Goal: Find specific page/section: Find specific page/section

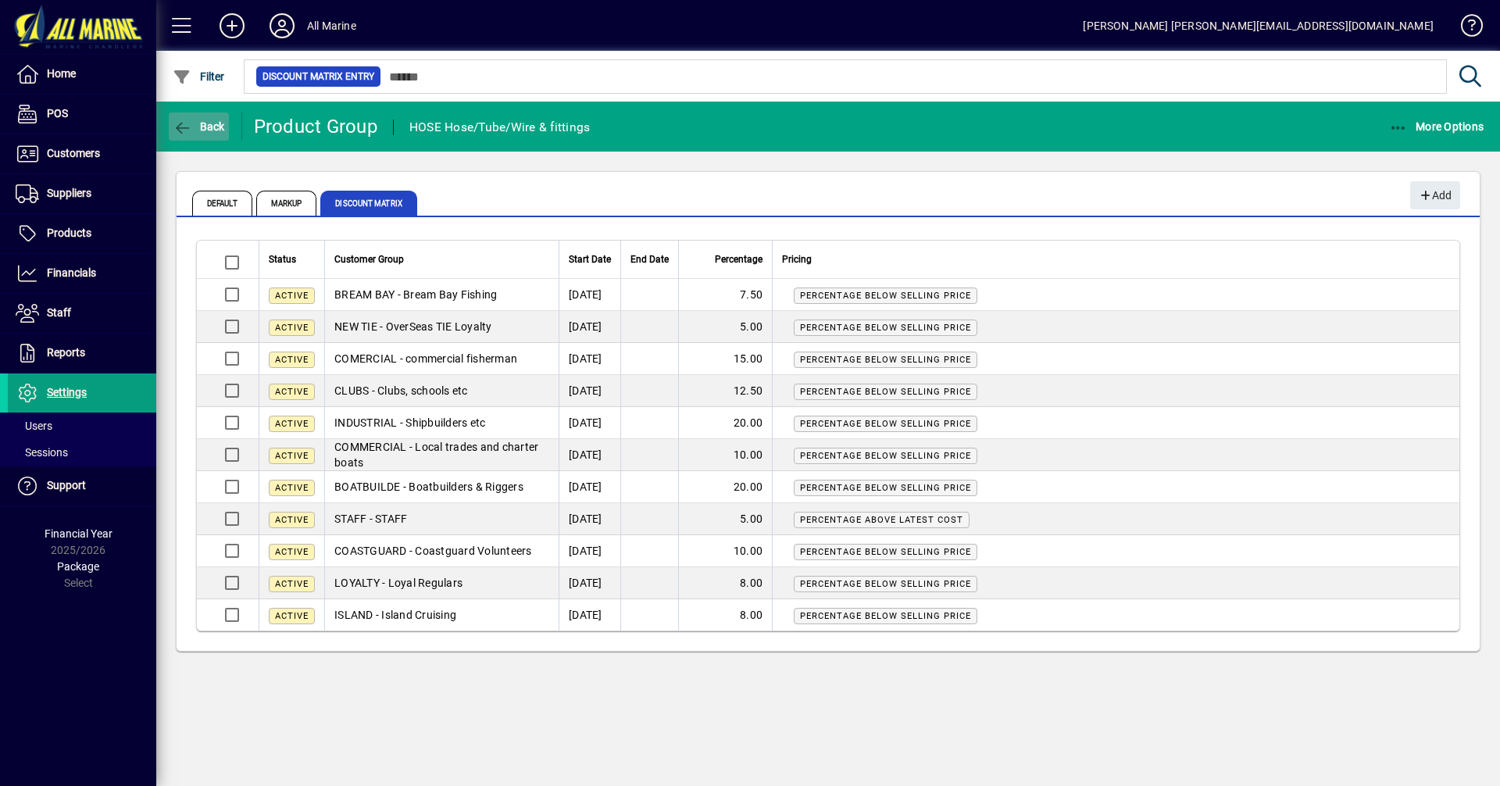
click at [203, 121] on span "Back" at bounding box center [199, 126] width 52 height 12
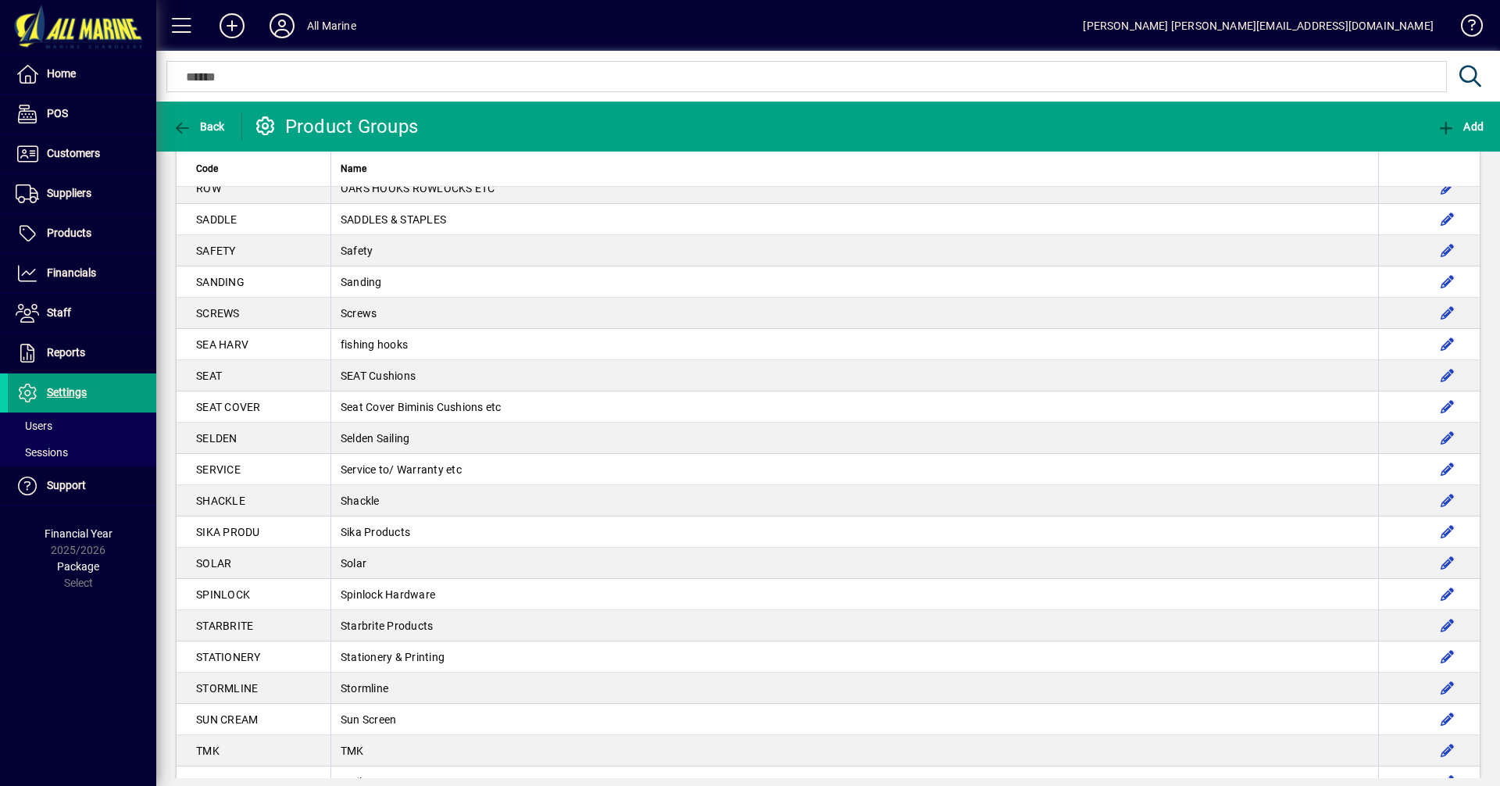
scroll to position [2743, 0]
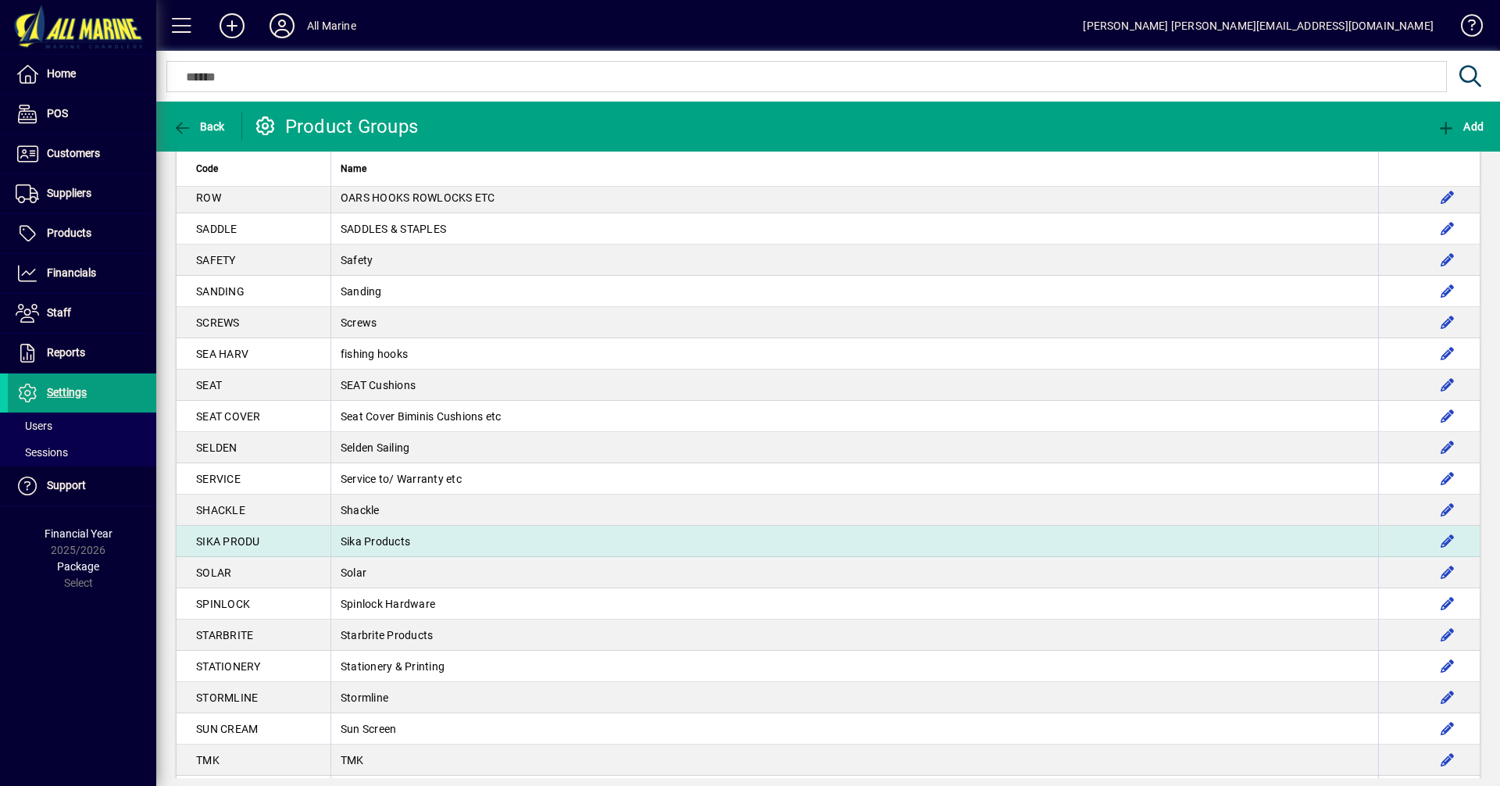
click at [332, 544] on td "Sika Products" at bounding box center [853, 541] width 1047 height 31
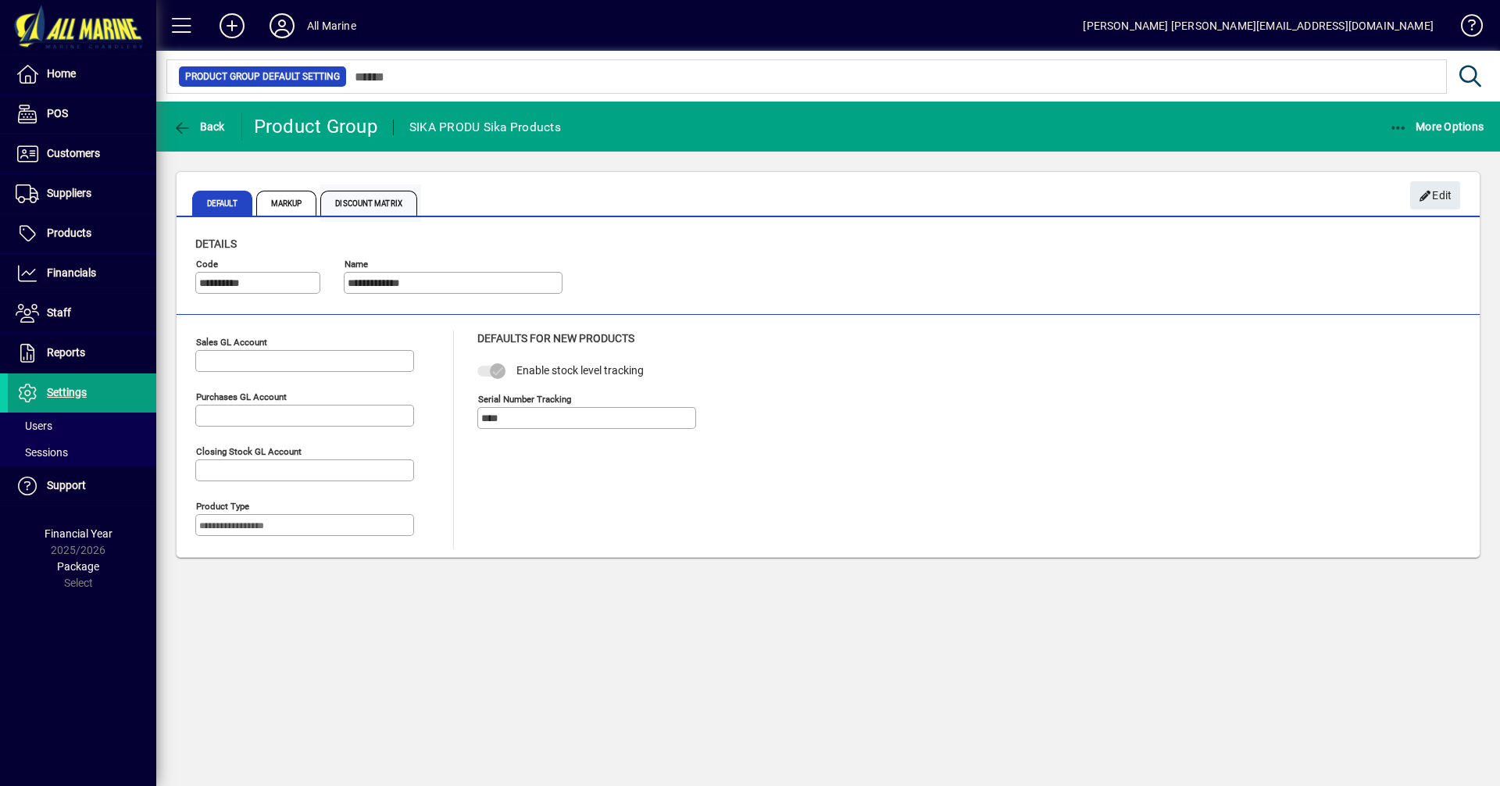
click at [373, 198] on span "Discount Matrix" at bounding box center [368, 203] width 97 height 25
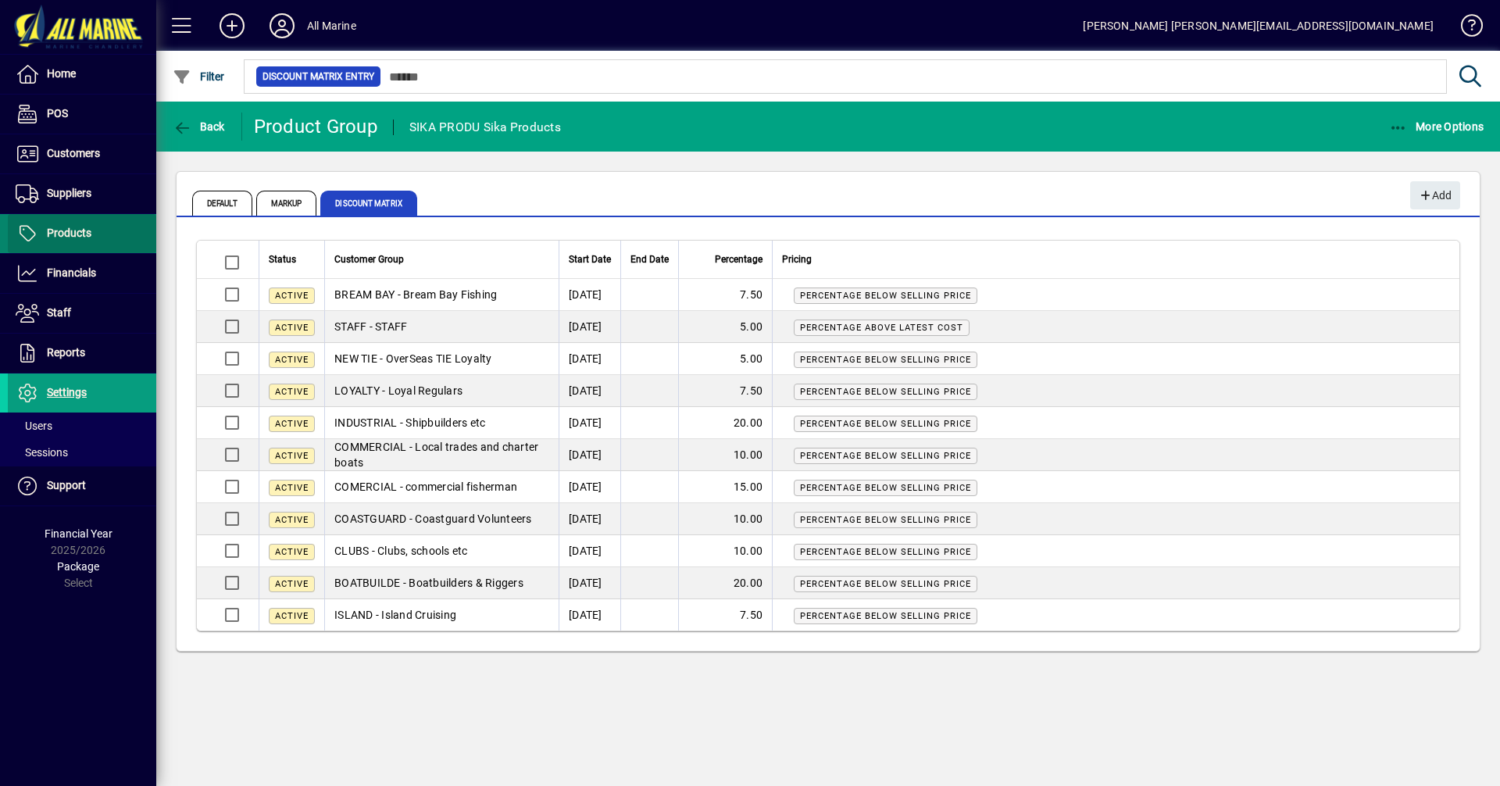
click at [94, 230] on span at bounding box center [82, 233] width 148 height 37
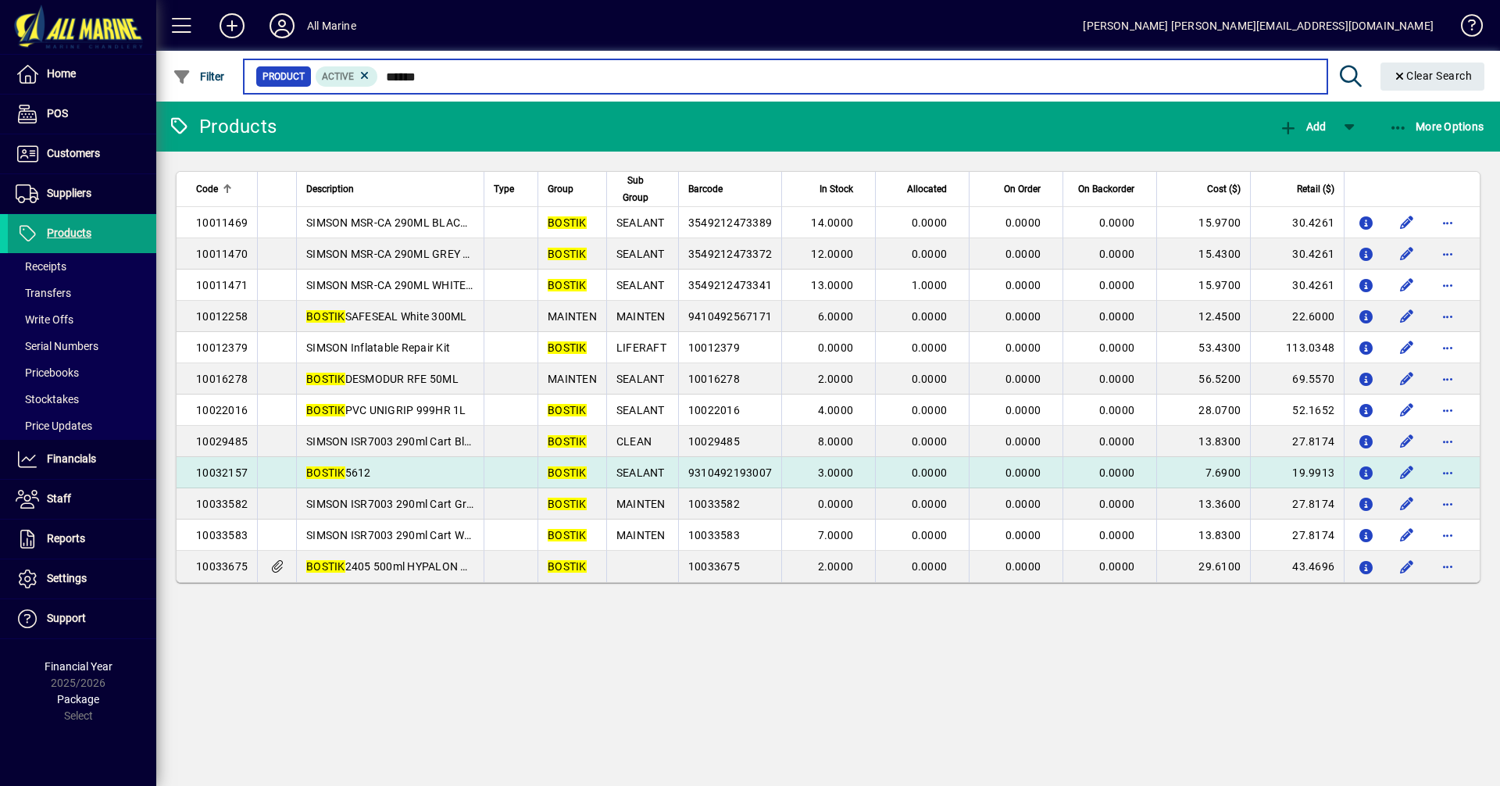
type input "******"
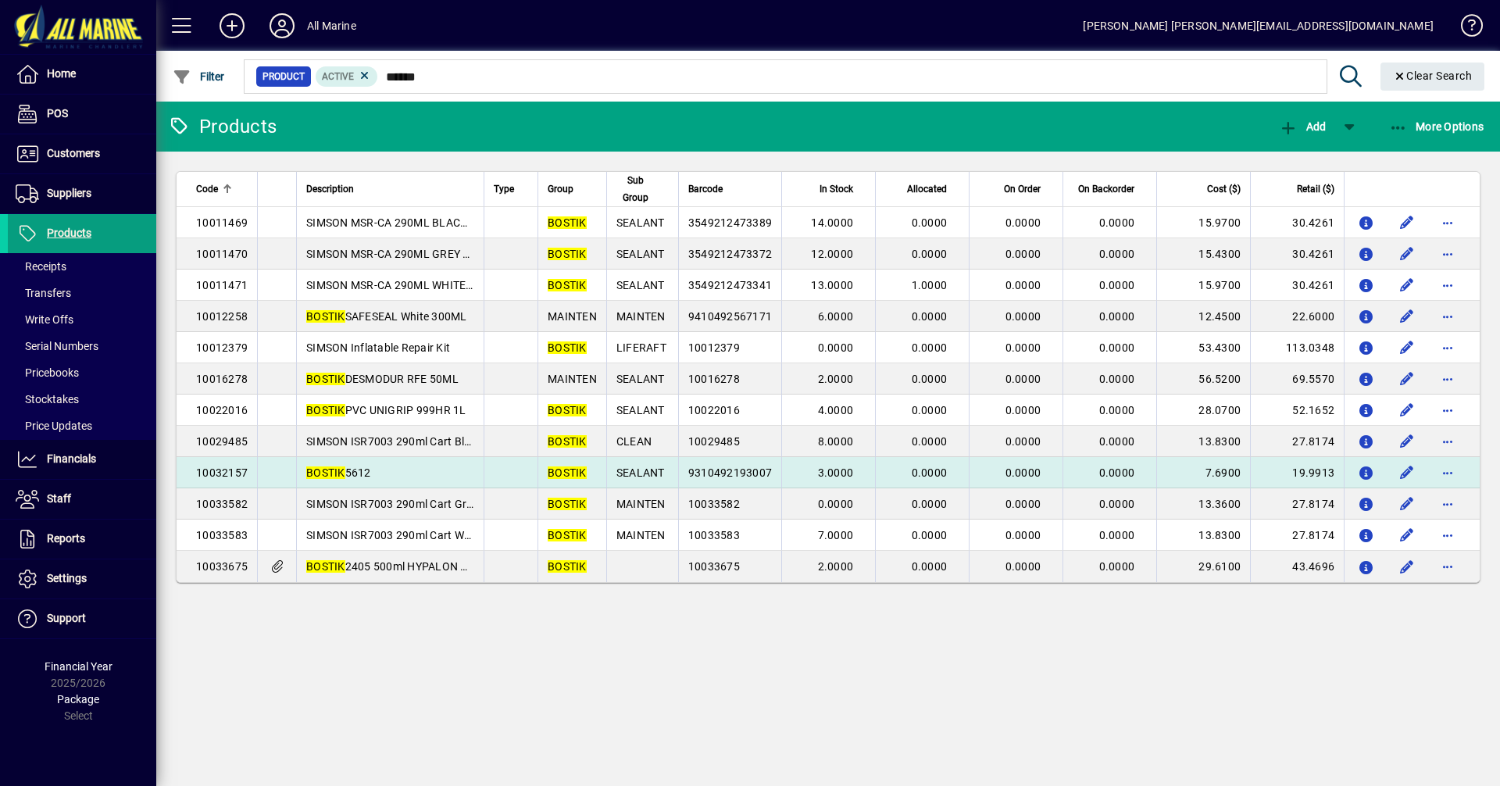
click at [373, 474] on td "BOSTIK 5612" at bounding box center [389, 472] width 187 height 31
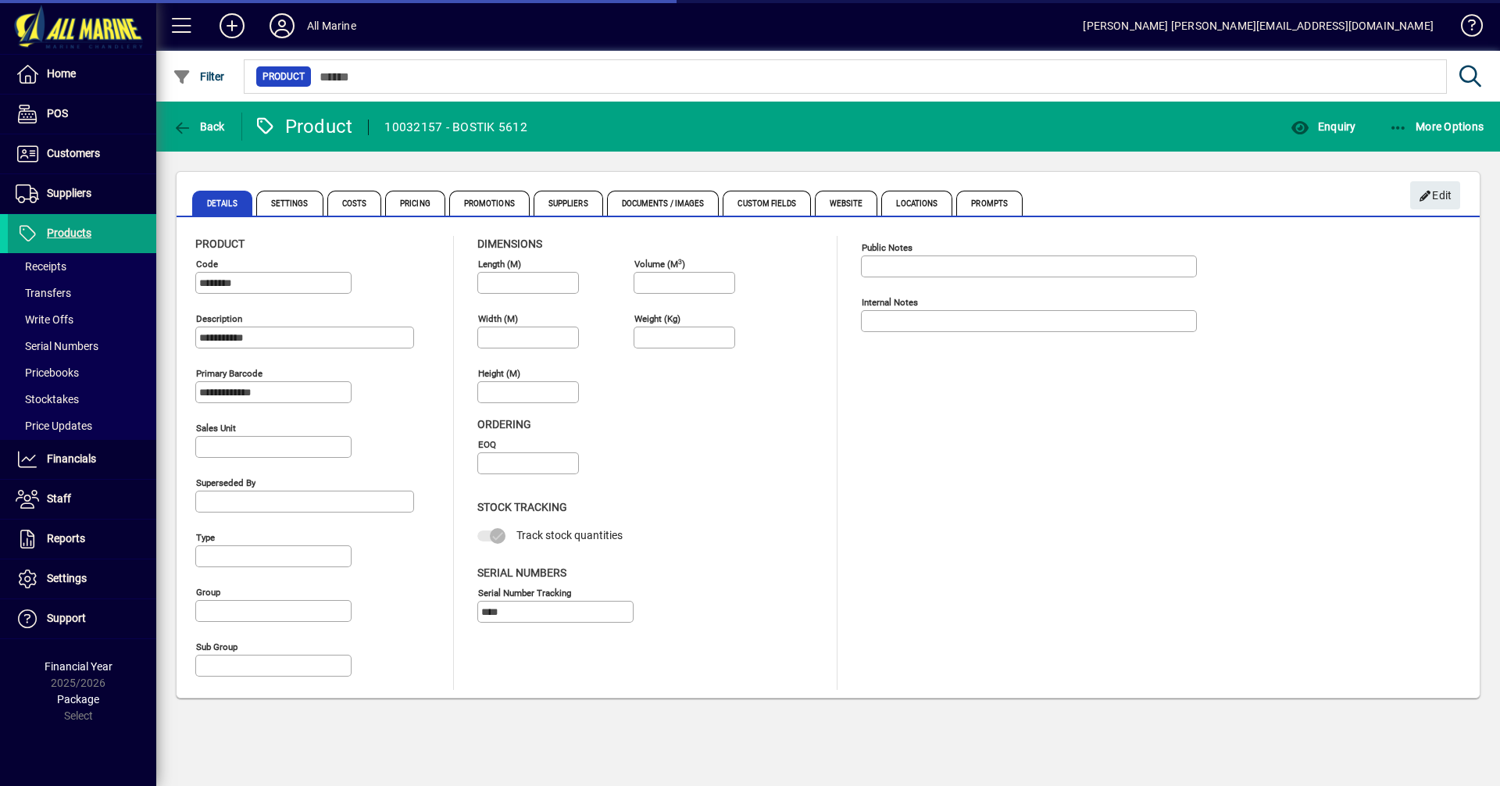
type input "**********"
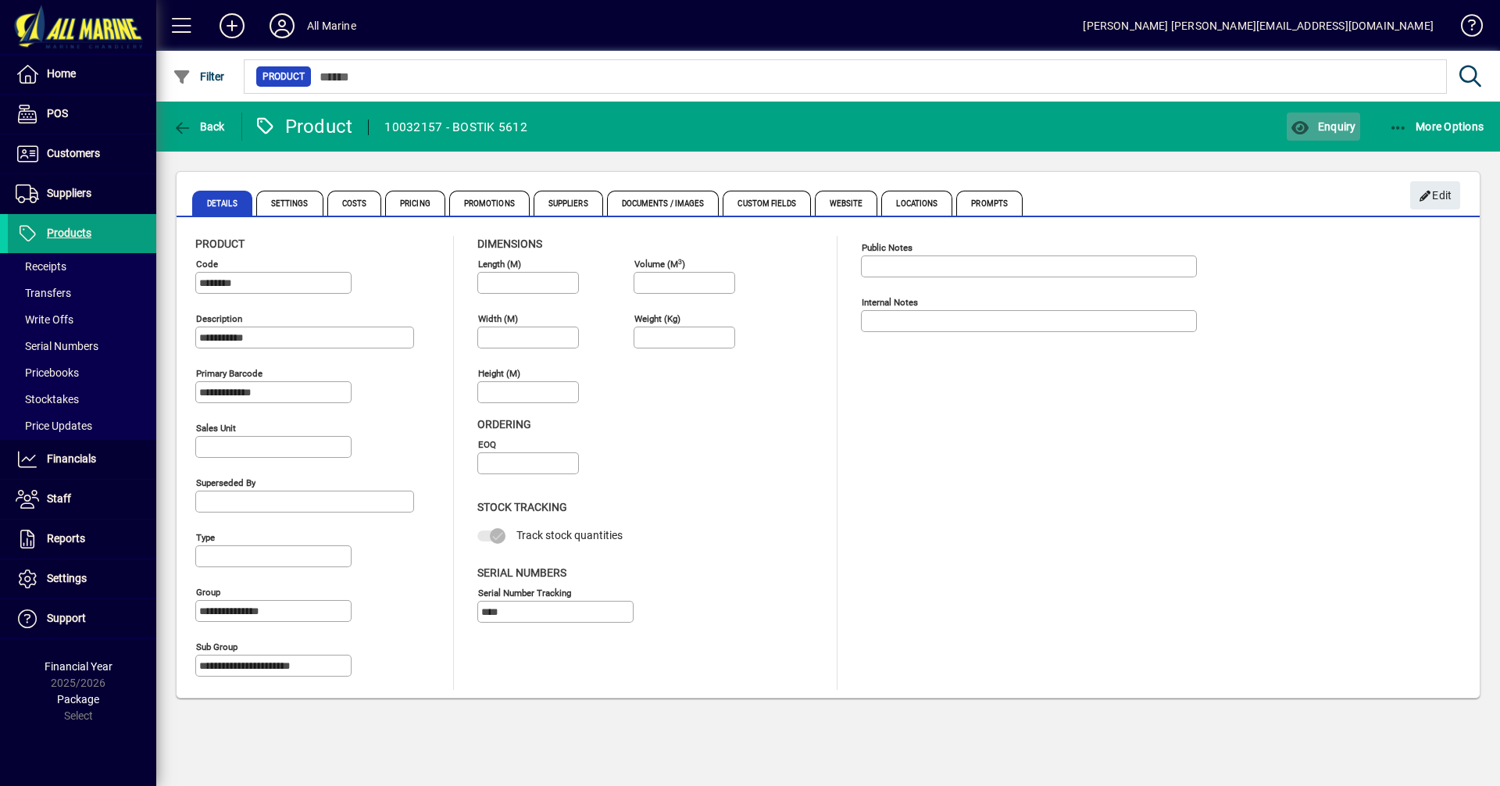
click at [1330, 120] on span "Enquiry" at bounding box center [1322, 126] width 65 height 12
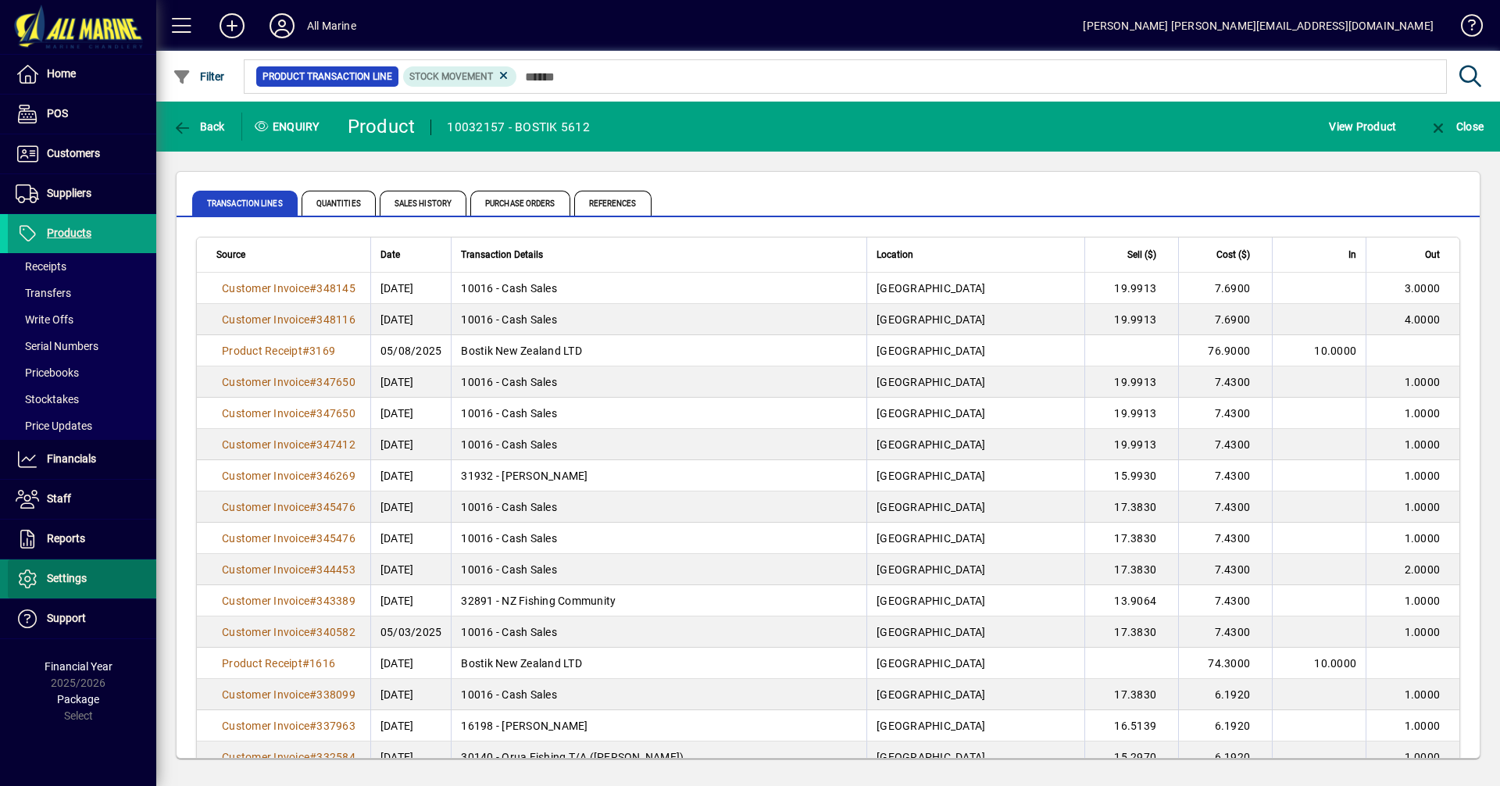
click at [64, 573] on span "Settings" at bounding box center [67, 578] width 40 height 12
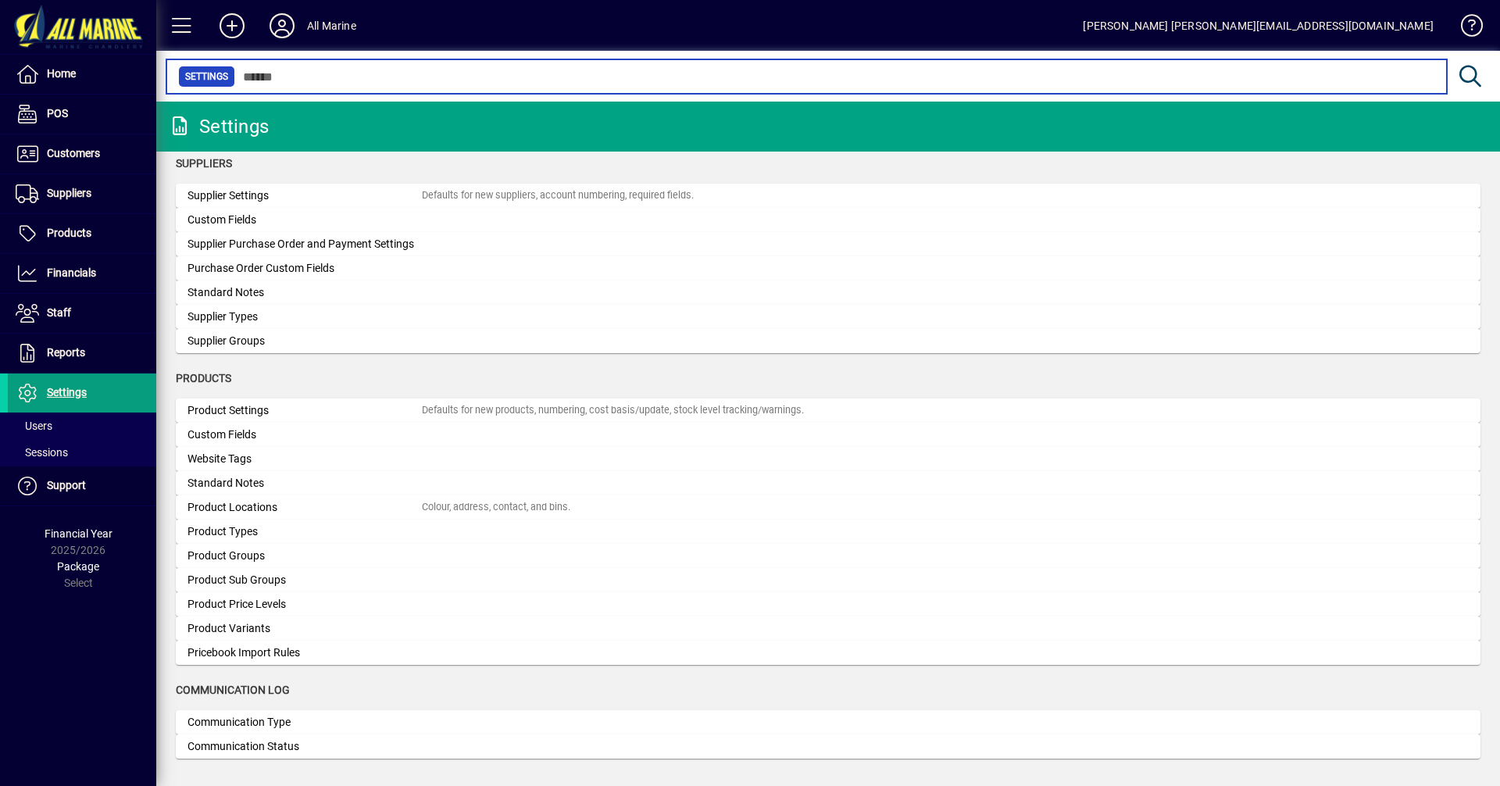
scroll to position [1297, 0]
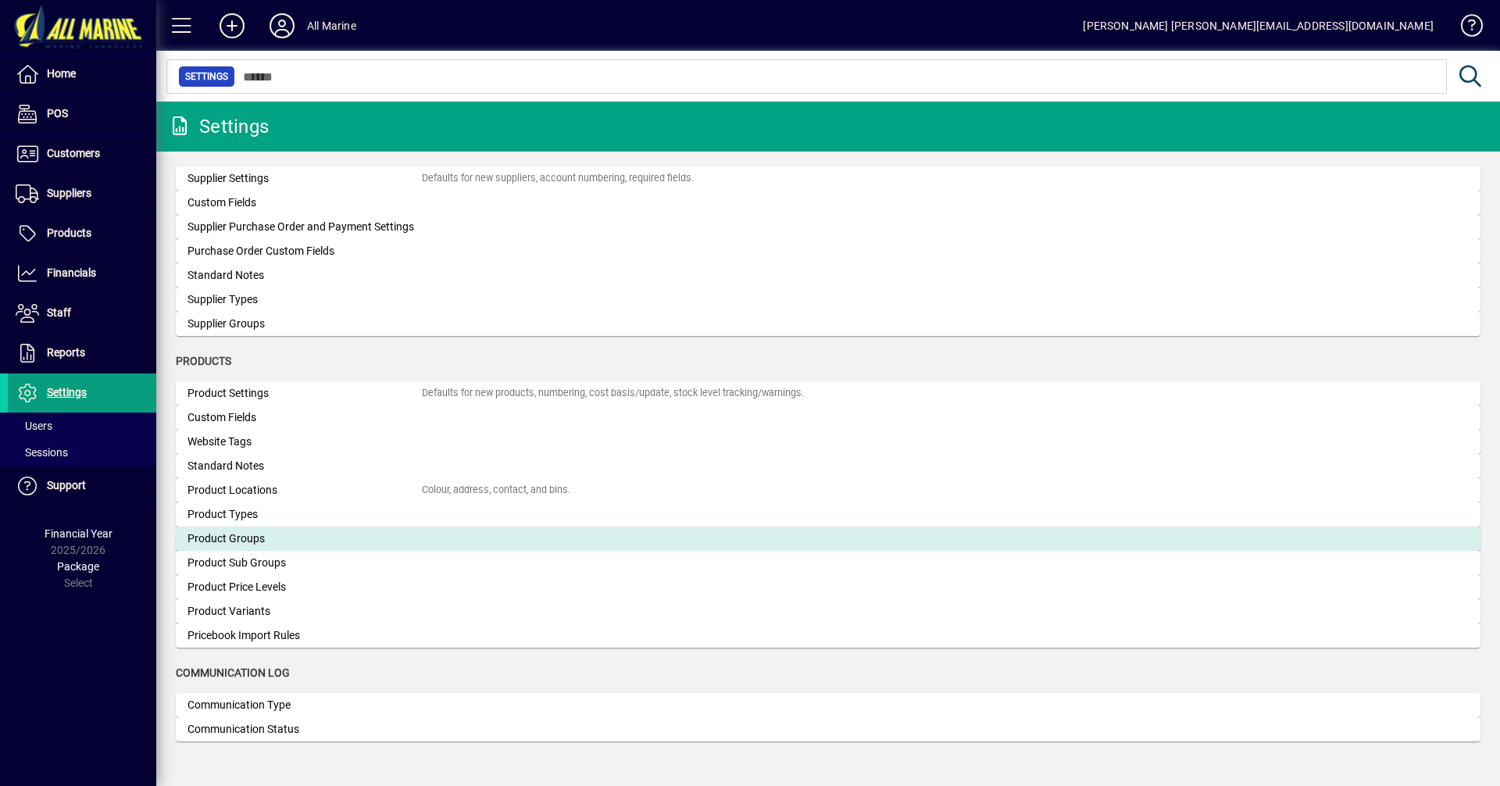
click at [192, 540] on div "Product Groups" at bounding box center [304, 538] width 234 height 16
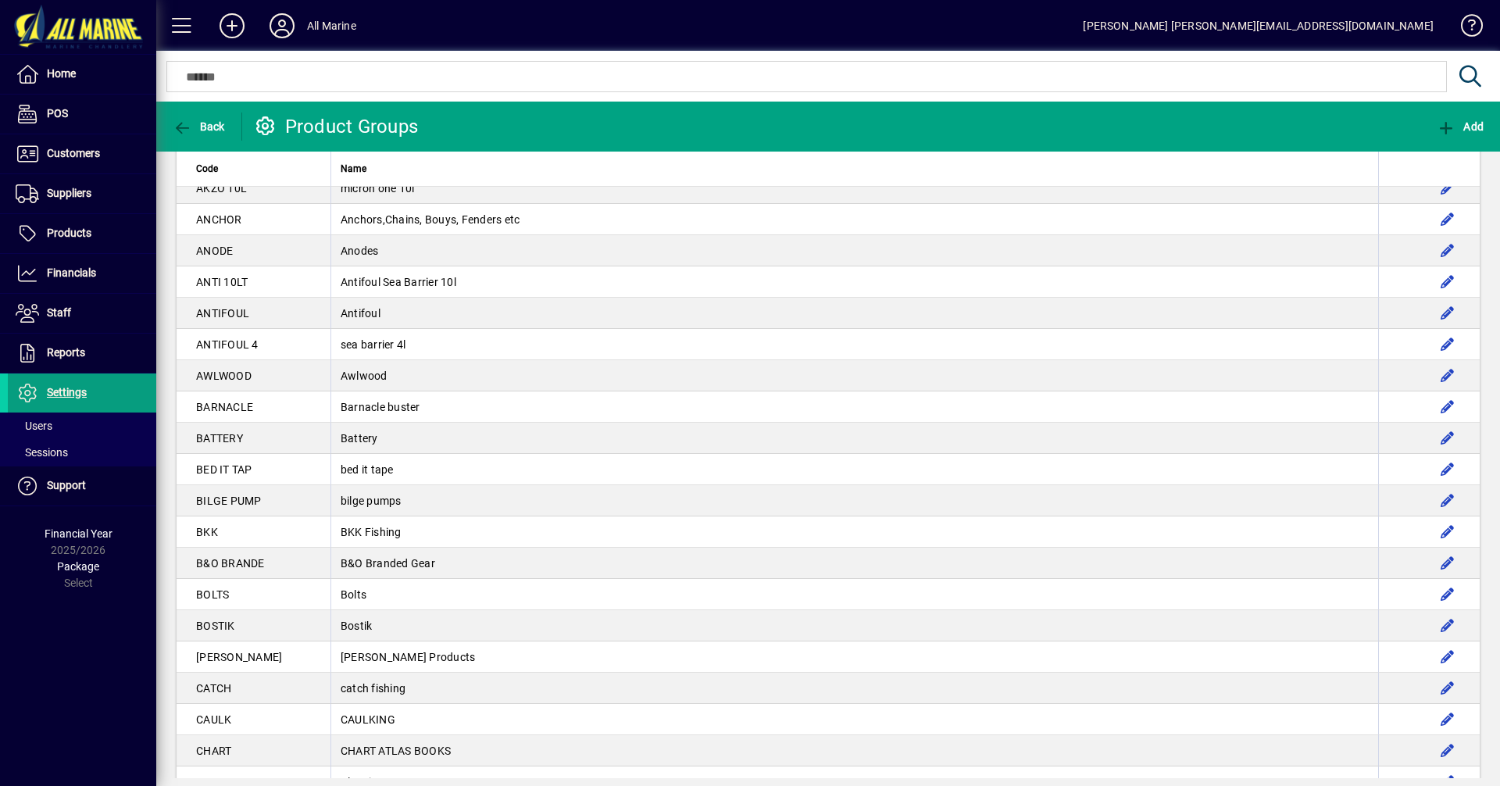
scroll to position [133, 0]
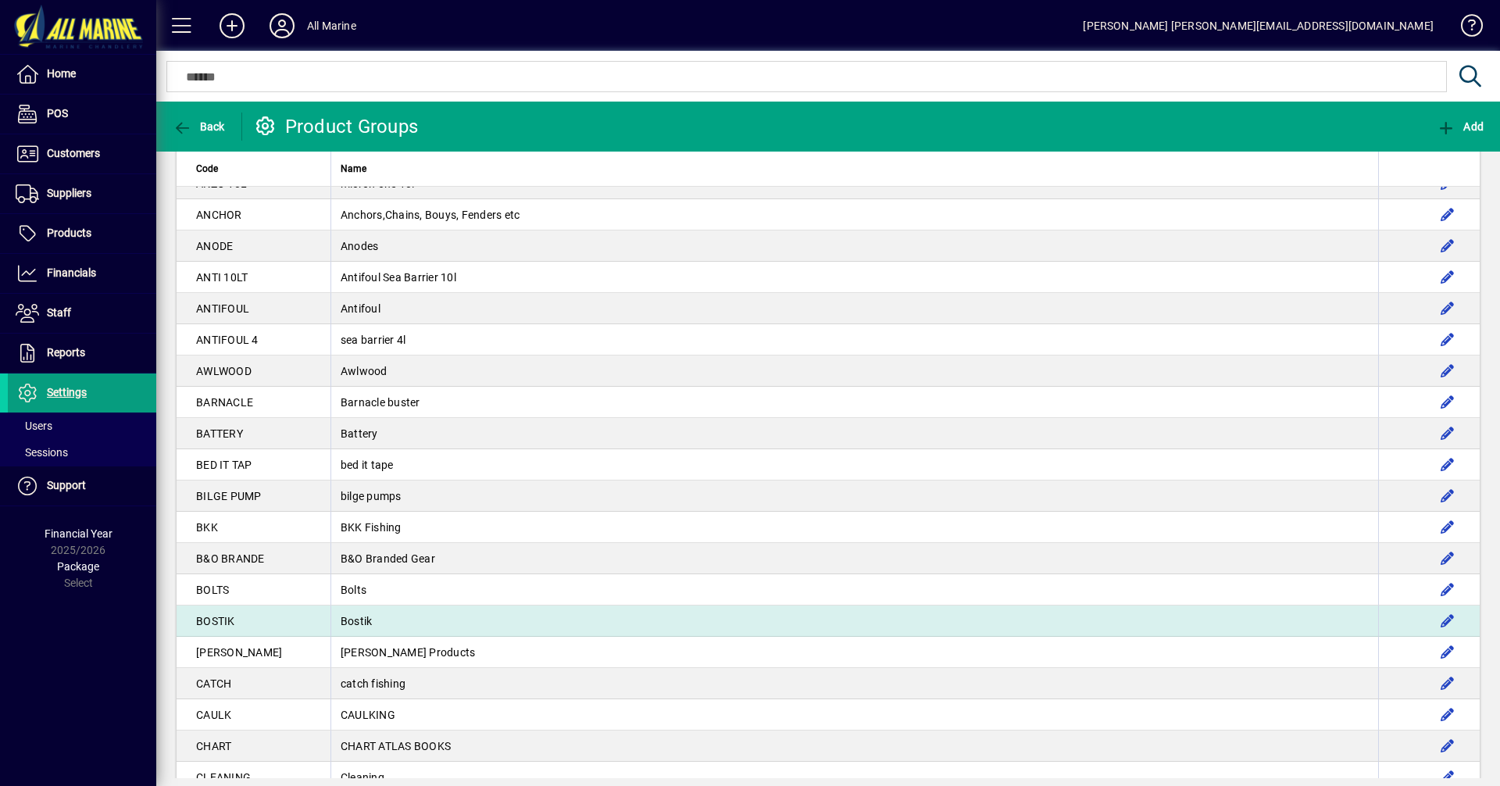
click at [330, 615] on td "Bostik" at bounding box center [853, 620] width 1047 height 31
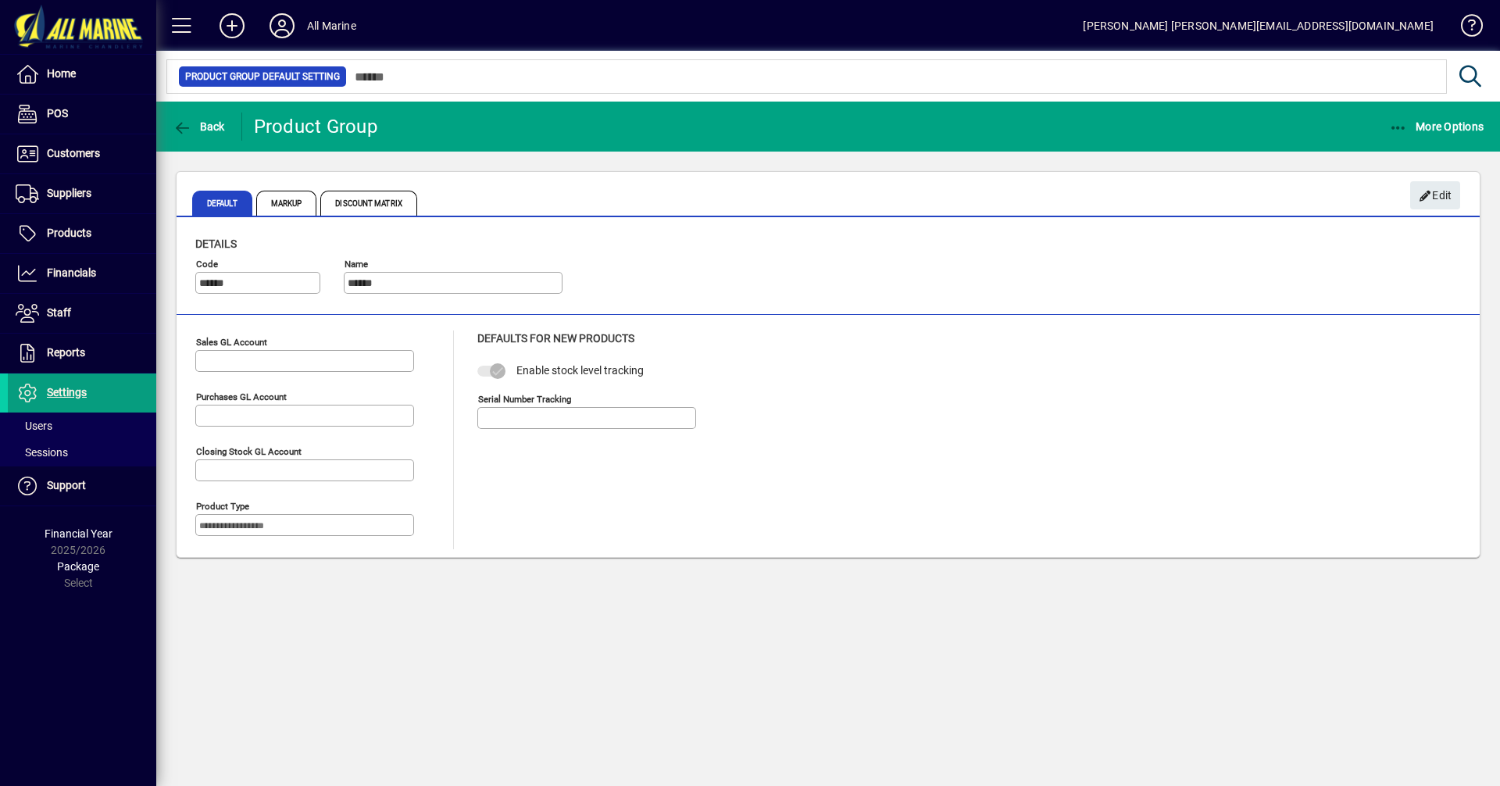
type input "****"
click at [384, 205] on span "Discount Matrix" at bounding box center [368, 203] width 97 height 25
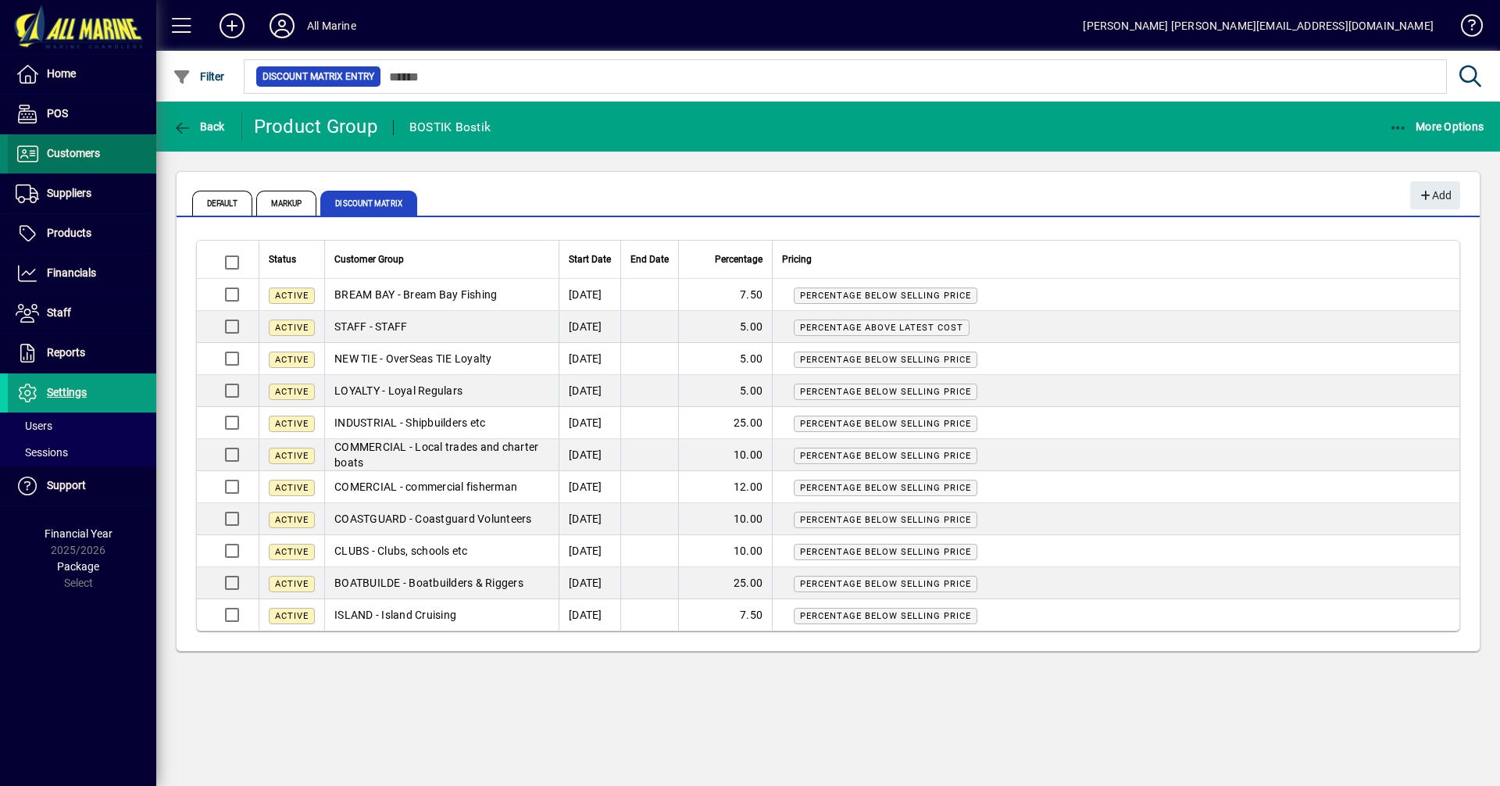
click at [69, 156] on span "Customers" at bounding box center [73, 153] width 53 height 12
